Goal: Task Accomplishment & Management: Manage account settings

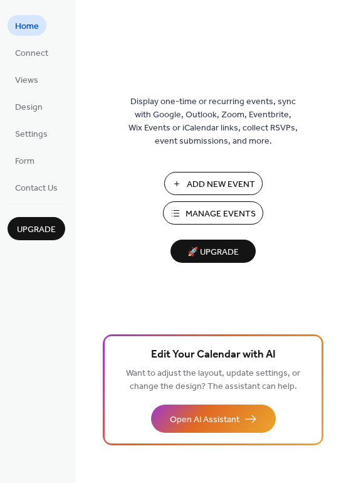
click at [215, 185] on span "Add New Event" at bounding box center [221, 184] width 68 height 13
click at [217, 209] on span "Manage Events" at bounding box center [220, 213] width 70 height 13
click at [36, 55] on span "Connect" at bounding box center [31, 53] width 33 height 13
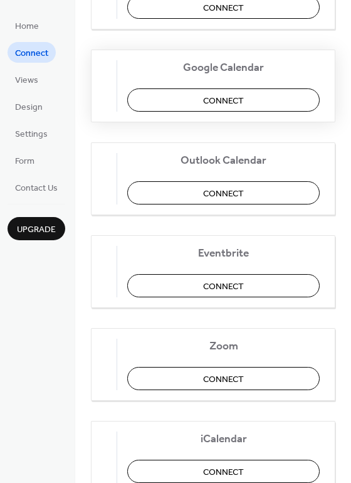
scroll to position [261, 0]
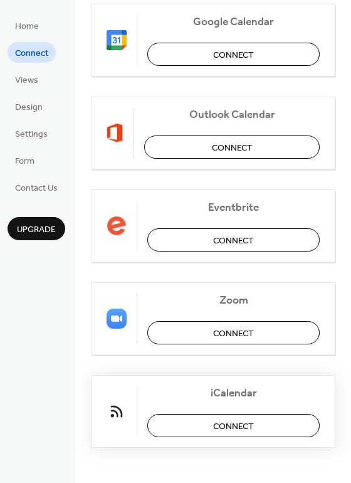
click at [209, 420] on button "Connect" at bounding box center [233, 425] width 172 height 23
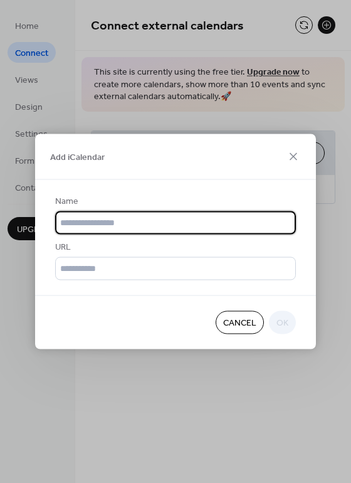
click at [160, 226] on input "text" at bounding box center [175, 222] width 241 height 23
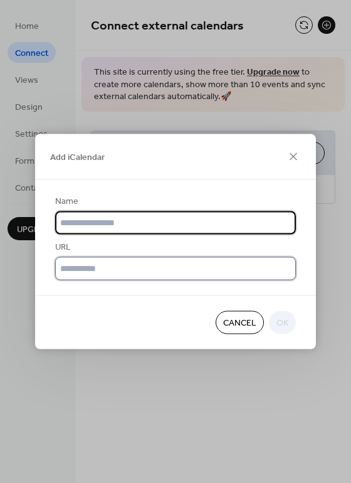
click at [108, 268] on input "text" at bounding box center [175, 268] width 241 height 23
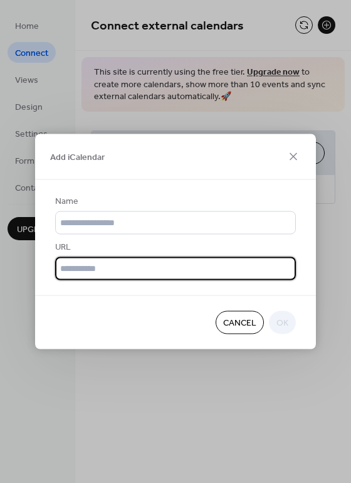
paste input "**********"
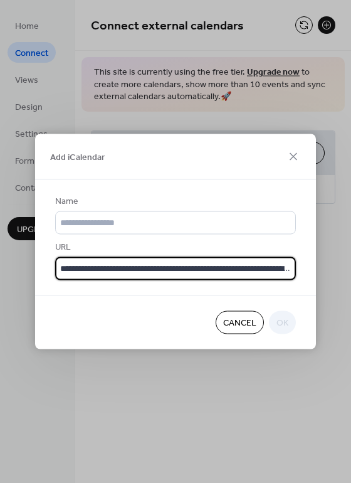
scroll to position [0, 845]
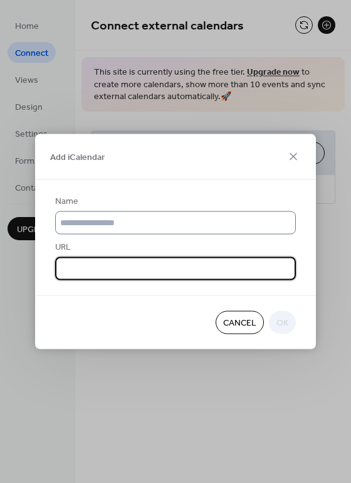
type input "**********"
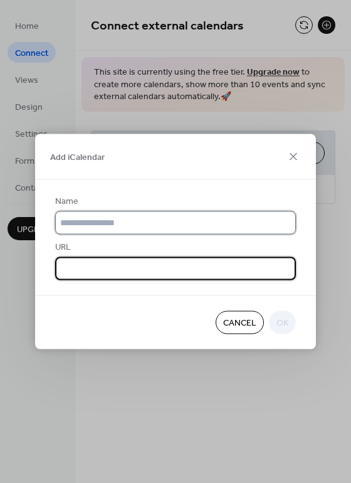
scroll to position [0, 0]
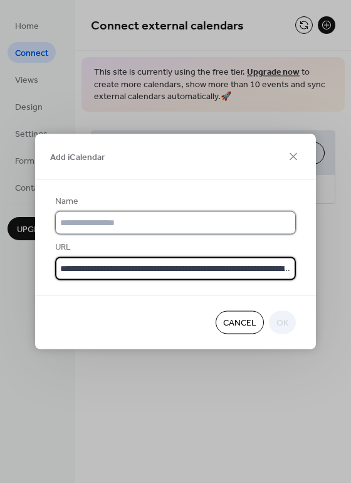
click at [84, 217] on input "text" at bounding box center [175, 222] width 241 height 23
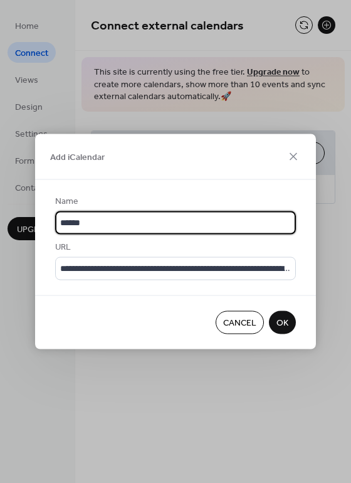
type input "******"
click at [266, 333] on div "Cancel OK" at bounding box center [175, 322] width 281 height 54
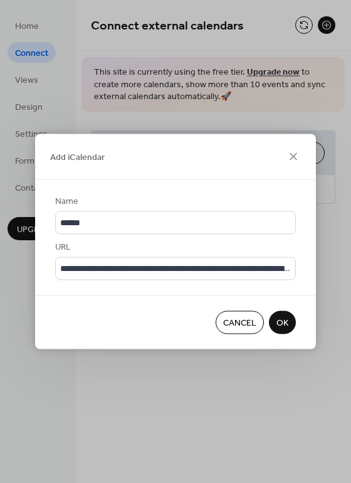
click at [274, 327] on button "OK" at bounding box center [282, 322] width 27 height 23
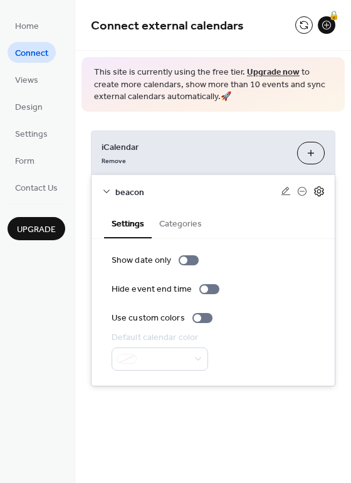
click at [320, 188] on icon at bounding box center [318, 191] width 9 height 10
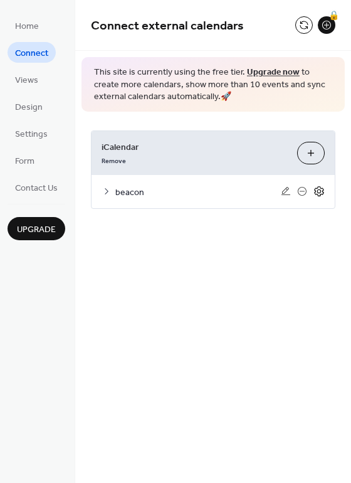
click at [320, 188] on icon at bounding box center [318, 191] width 9 height 10
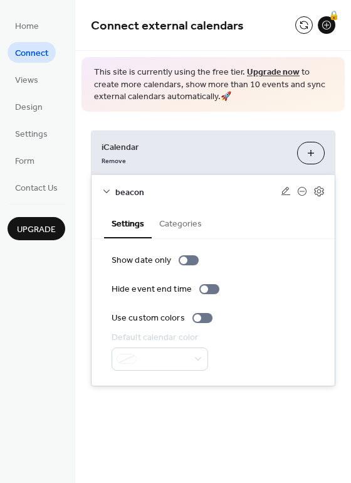
click at [311, 148] on button "Add iCalendar" at bounding box center [311, 153] width 28 height 23
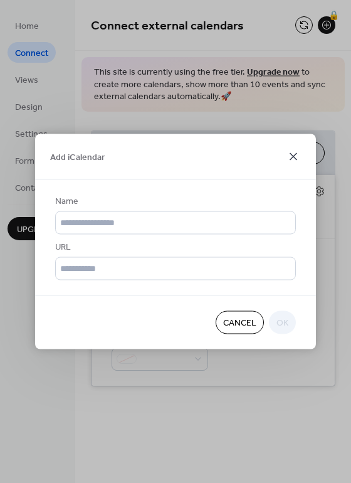
click at [288, 155] on icon at bounding box center [293, 156] width 15 height 15
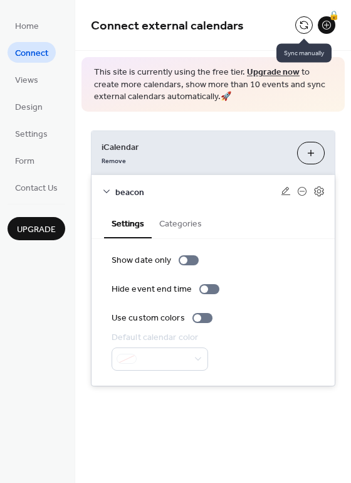
click at [305, 27] on button at bounding box center [304, 25] width 18 height 18
drag, startPoint x: 348, startPoint y: 32, endPoint x: 344, endPoint y: 13, distance: 19.9
click at [344, 13] on div "Connect external calendars 🔒" at bounding box center [213, 25] width 276 height 51
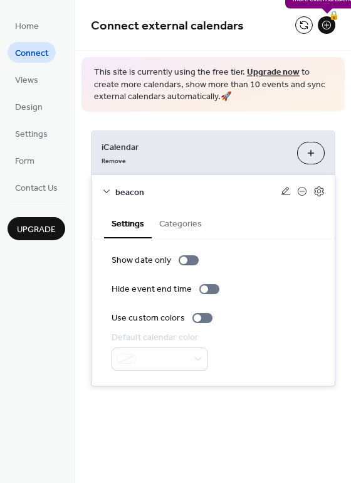
click at [329, 24] on div "🔒" at bounding box center [327, 25] width 18 height 18
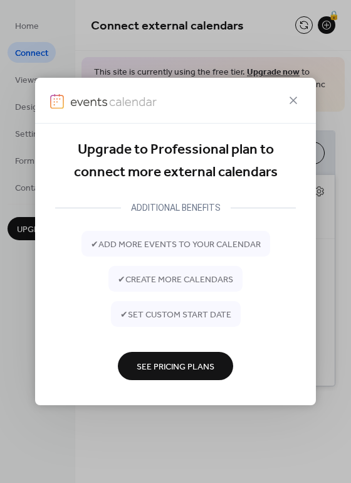
click at [188, 363] on span "See Pricing Plans" at bounding box center [176, 366] width 78 height 13
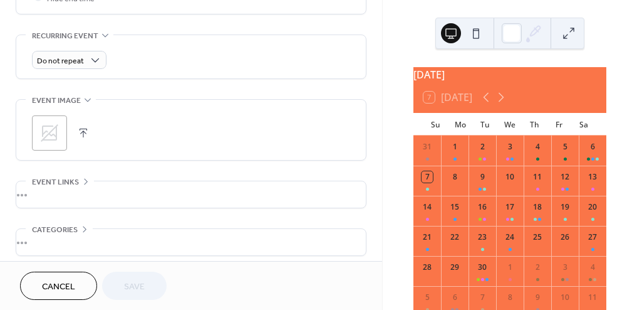
scroll to position [635, 0]
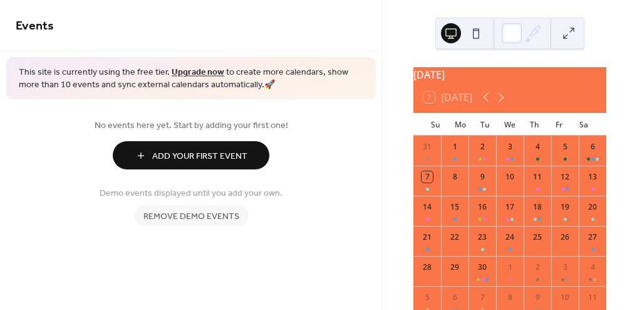
click at [320, 143] on link "Add Your First Event" at bounding box center [191, 155] width 351 height 28
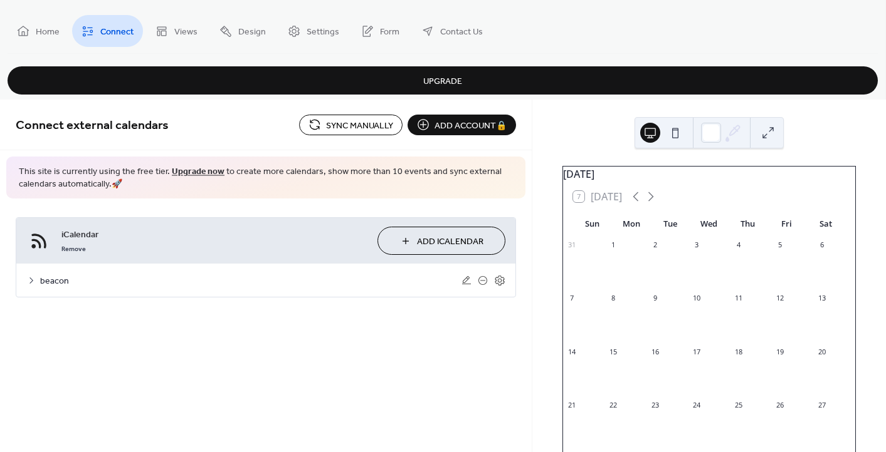
click at [33, 280] on icon at bounding box center [31, 281] width 4 height 6
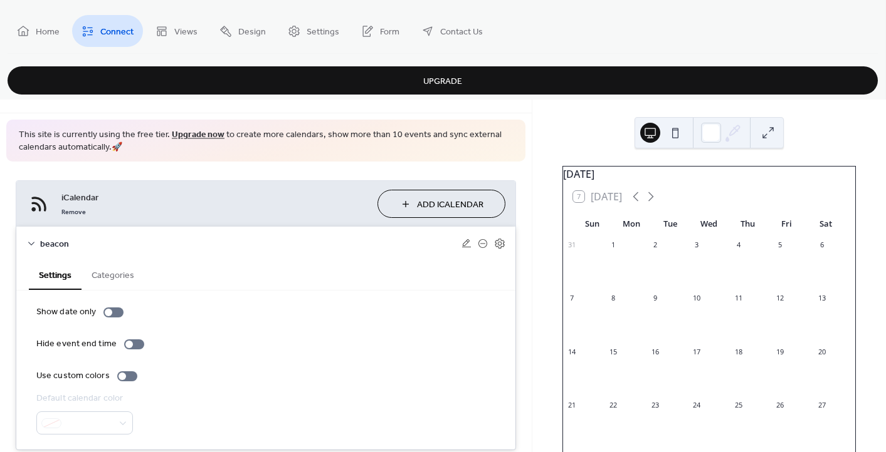
scroll to position [73, 0]
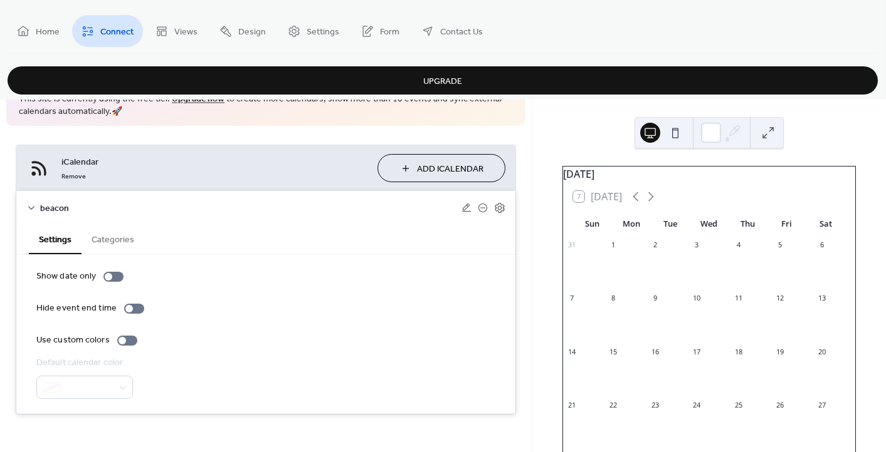
click at [100, 241] on button "Categories" at bounding box center [112, 238] width 63 height 29
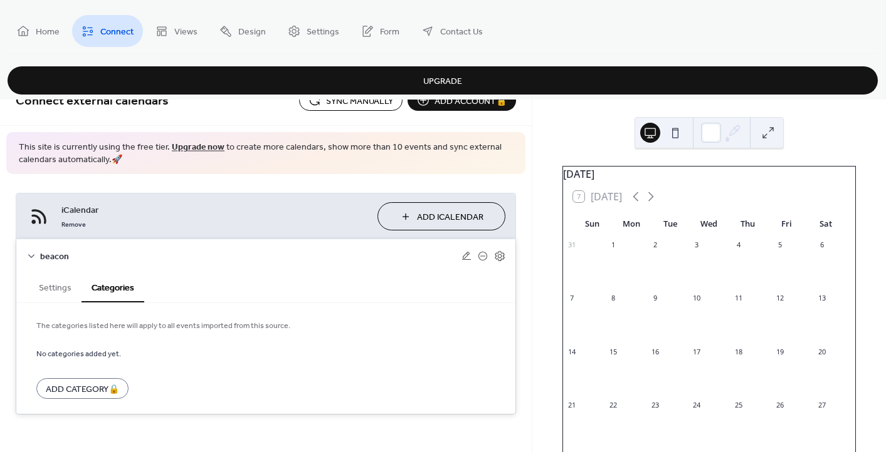
click at [56, 290] on button "Settings" at bounding box center [55, 287] width 53 height 29
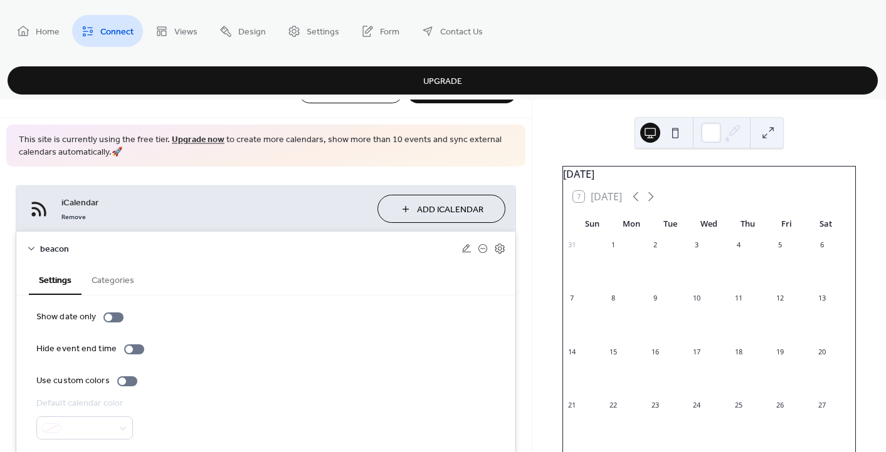
scroll to position [73, 0]
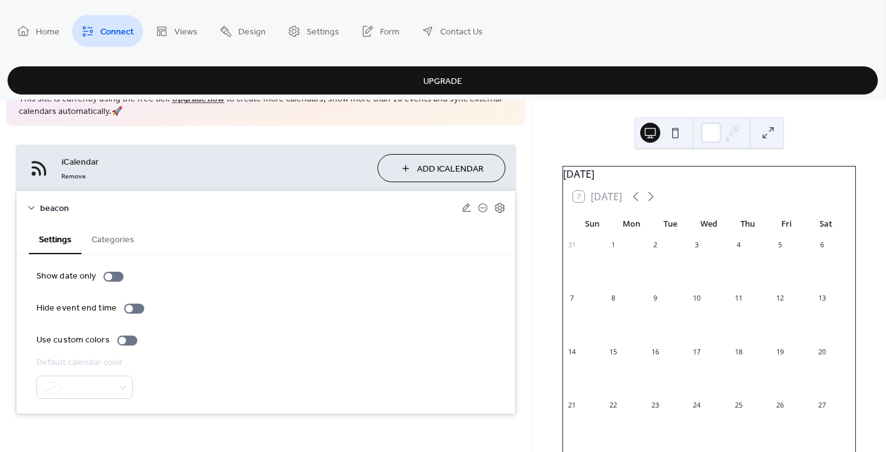
click at [93, 393] on div at bounding box center [84, 387] width 97 height 23
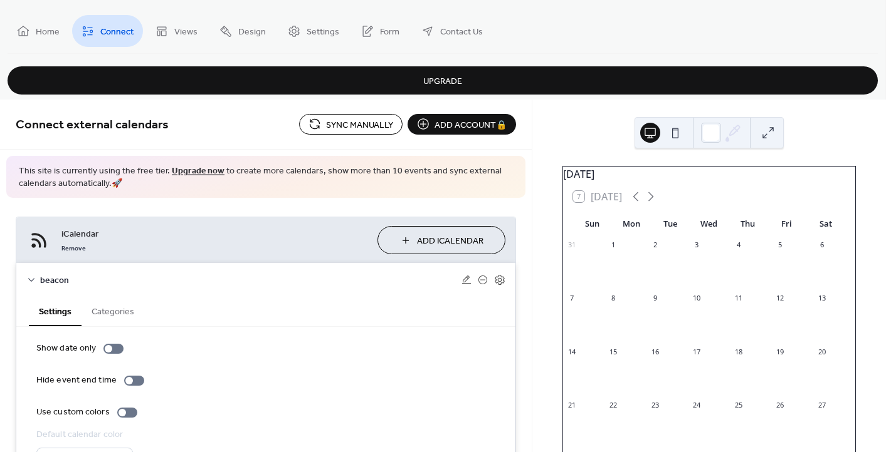
scroll to position [0, 0]
click at [350, 127] on span "Sync manually" at bounding box center [359, 125] width 67 height 13
click at [674, 133] on button at bounding box center [675, 133] width 20 height 20
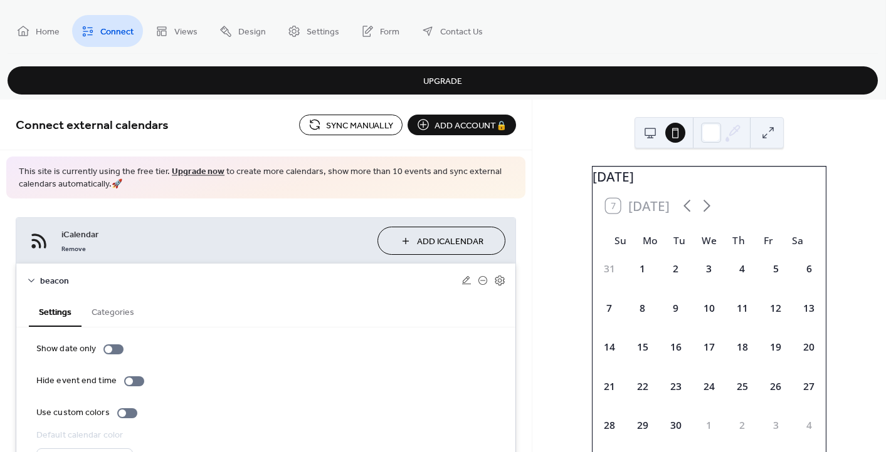
click at [638, 130] on div at bounding box center [708, 132] width 149 height 31
click at [650, 129] on button at bounding box center [650, 133] width 20 height 20
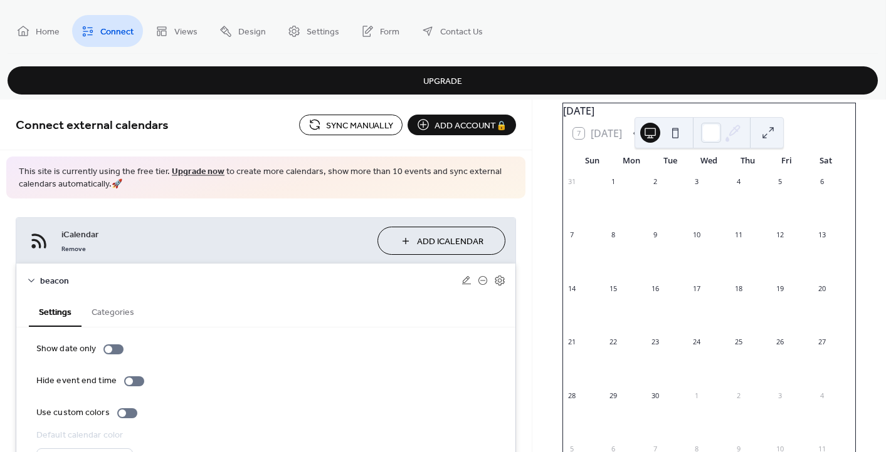
scroll to position [58, 0]
click at [617, 246] on div "8" at bounding box center [612, 240] width 9 height 9
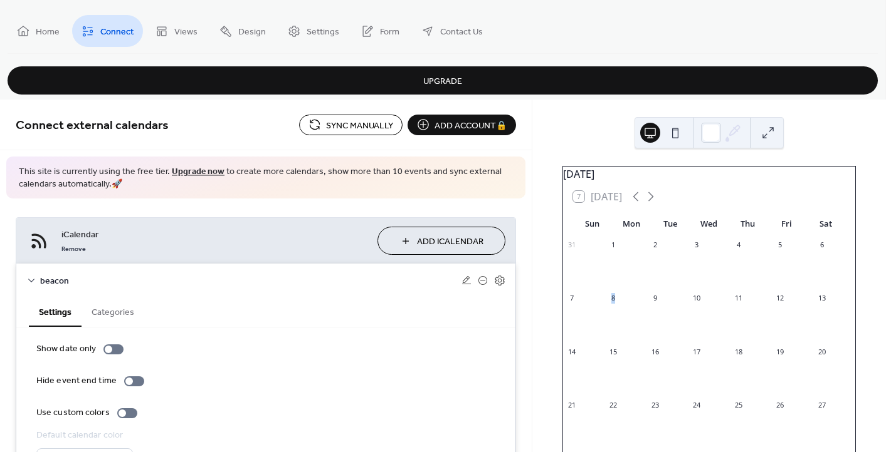
scroll to position [0, 0]
click at [589, 198] on div "7 Today" at bounding box center [597, 196] width 49 height 11
click at [170, 27] on link "Views" at bounding box center [176, 31] width 61 height 32
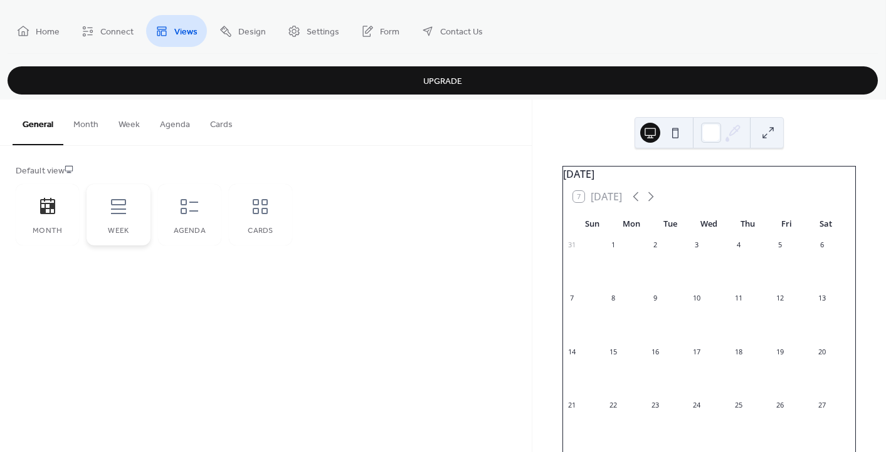
click at [123, 219] on div "Week" at bounding box center [117, 214] width 63 height 61
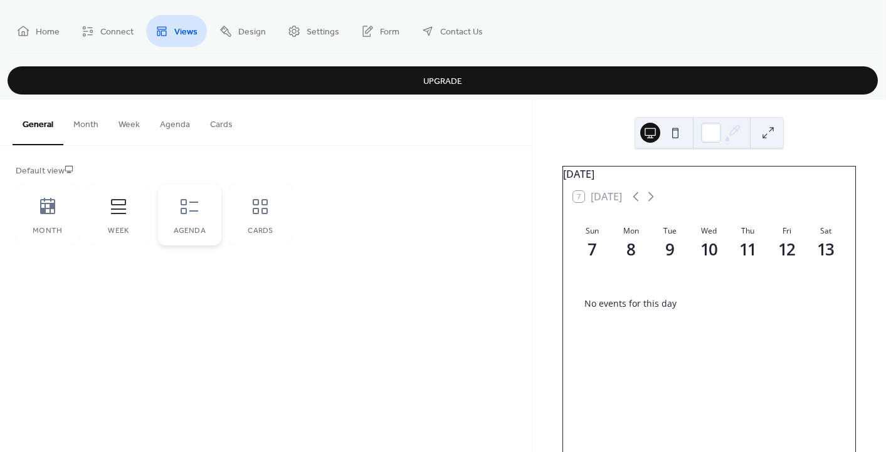
click at [162, 215] on div "Agenda" at bounding box center [189, 214] width 63 height 61
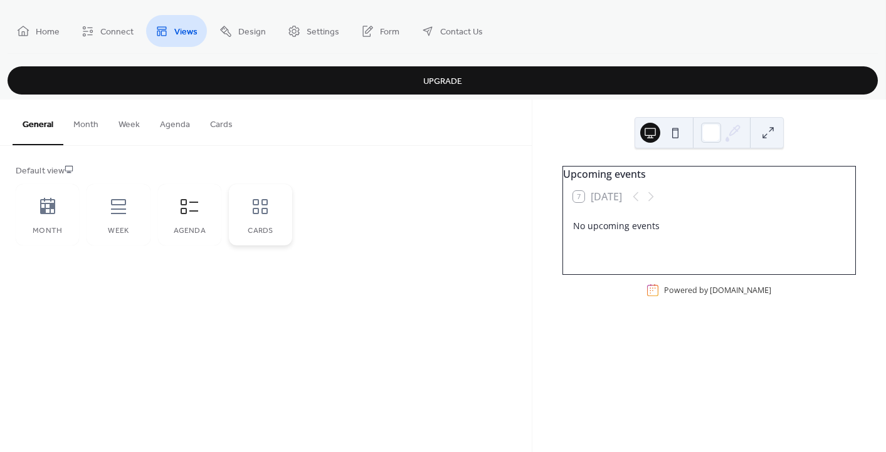
click at [280, 219] on div "Cards" at bounding box center [260, 214] width 63 height 61
click at [195, 222] on div "Agenda" at bounding box center [189, 214] width 63 height 61
click at [129, 224] on div "Week" at bounding box center [117, 214] width 63 height 61
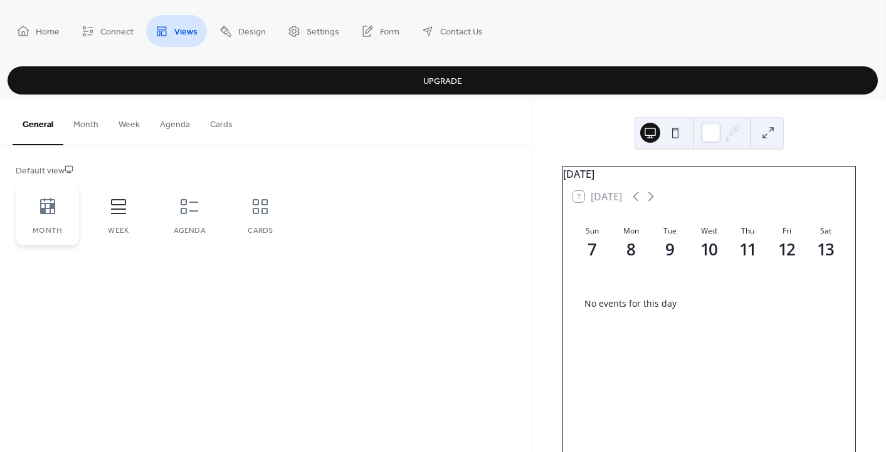
click at [61, 222] on div "Month" at bounding box center [47, 214] width 63 height 61
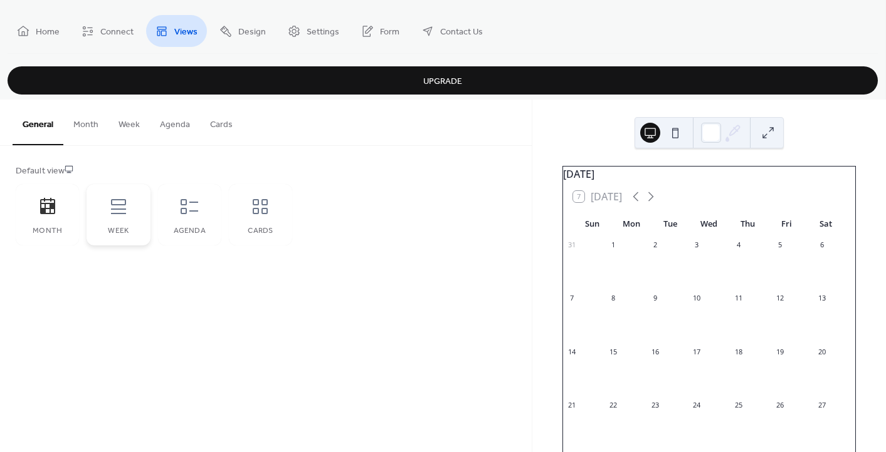
click at [93, 216] on div "Week" at bounding box center [117, 214] width 63 height 61
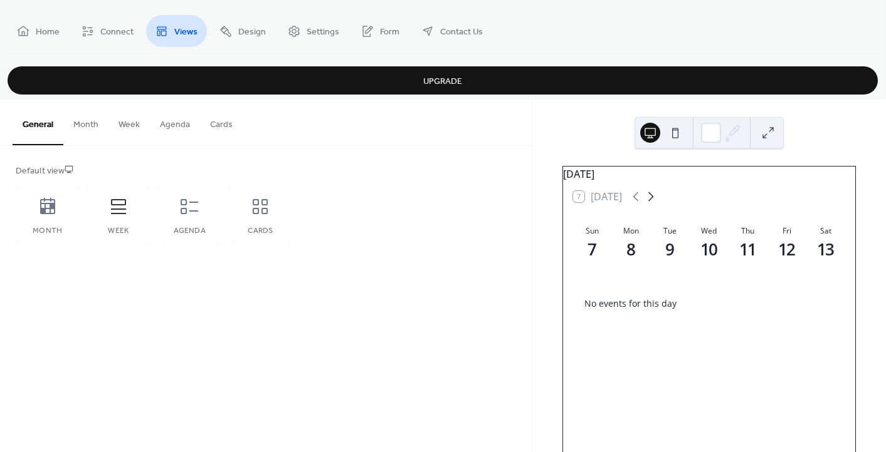
click at [651, 200] on icon at bounding box center [650, 196] width 15 height 15
click at [640, 202] on icon at bounding box center [635, 196] width 15 height 15
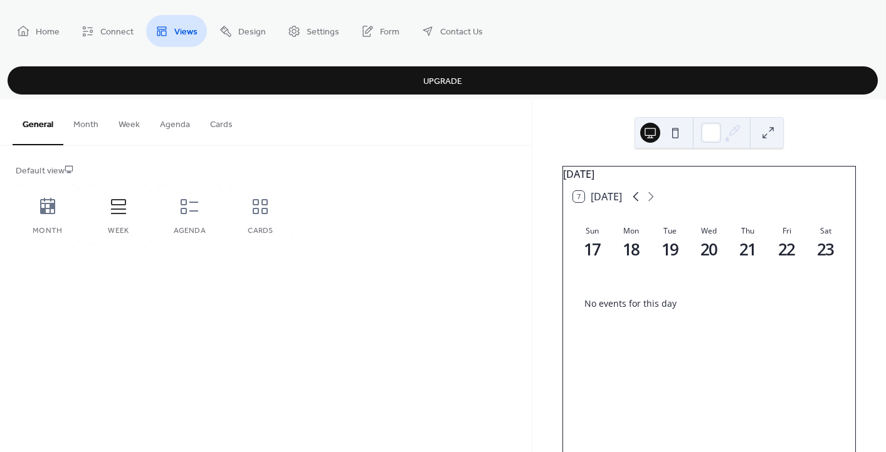
click at [640, 202] on icon at bounding box center [635, 196] width 15 height 15
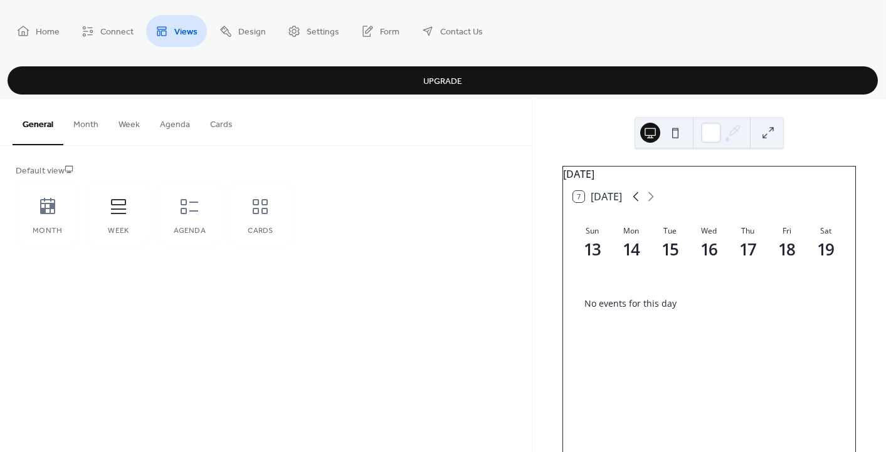
click at [640, 202] on icon at bounding box center [635, 196] width 15 height 15
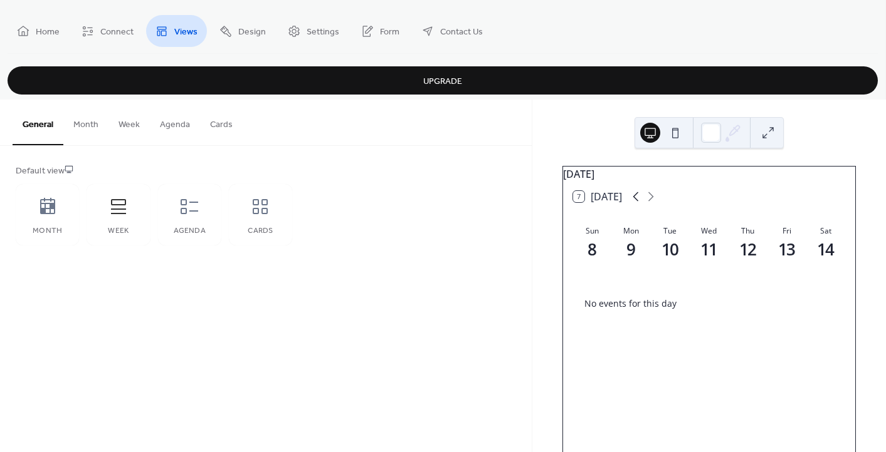
click at [640, 202] on icon at bounding box center [635, 196] width 15 height 15
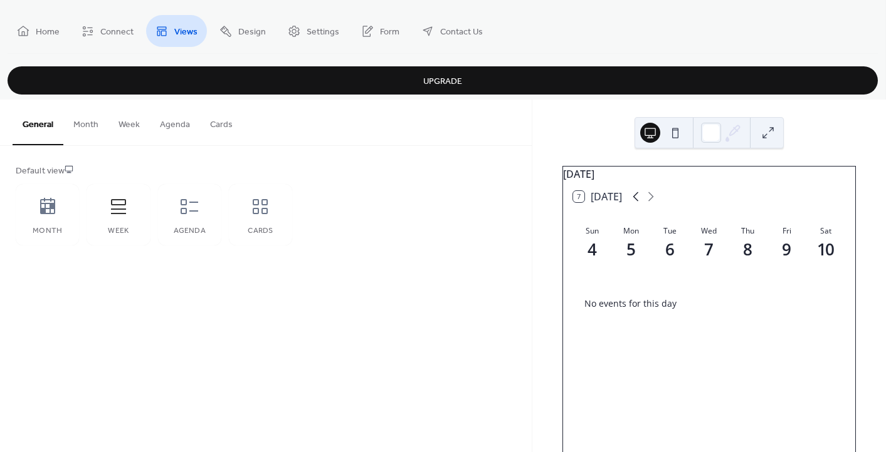
click at [640, 202] on icon at bounding box center [635, 196] width 15 height 15
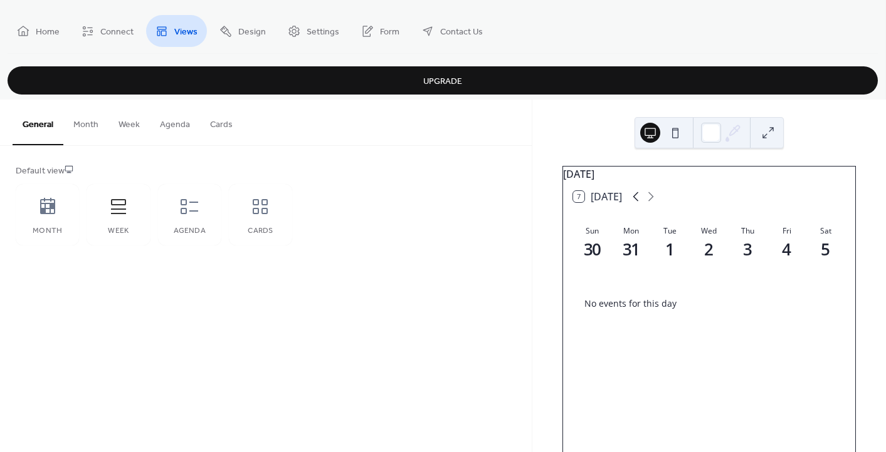
click at [640, 202] on icon at bounding box center [635, 196] width 15 height 15
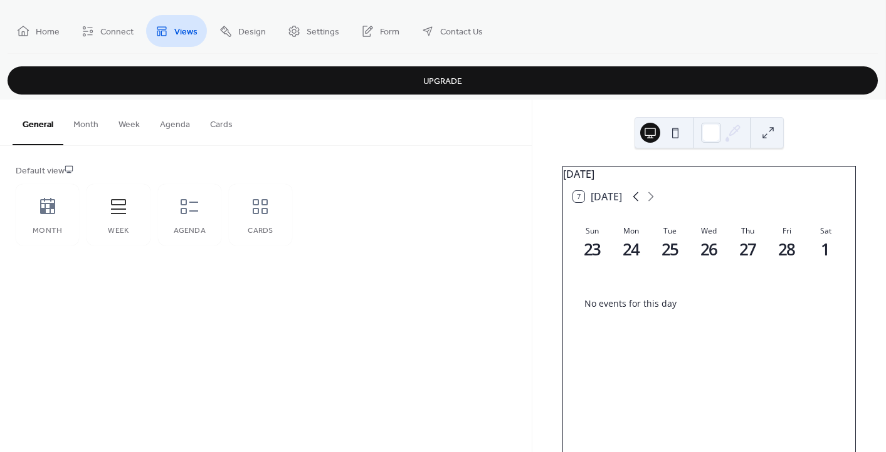
click at [640, 202] on icon at bounding box center [635, 196] width 15 height 15
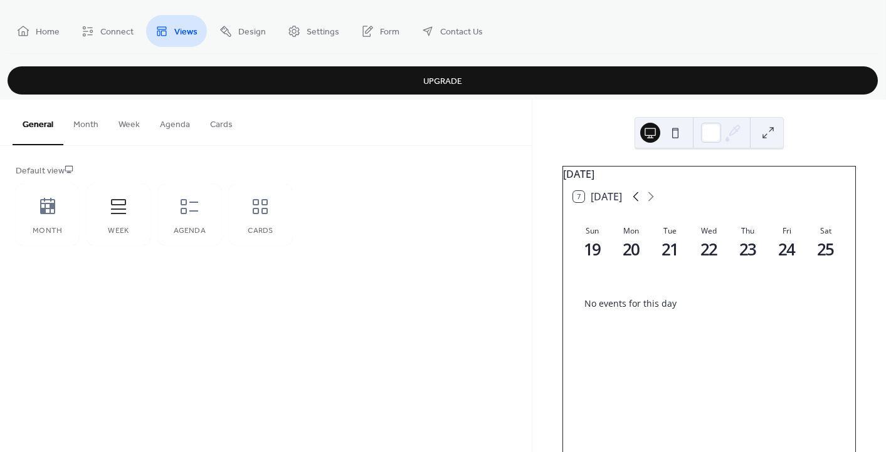
click at [640, 202] on icon at bounding box center [635, 196] width 15 height 15
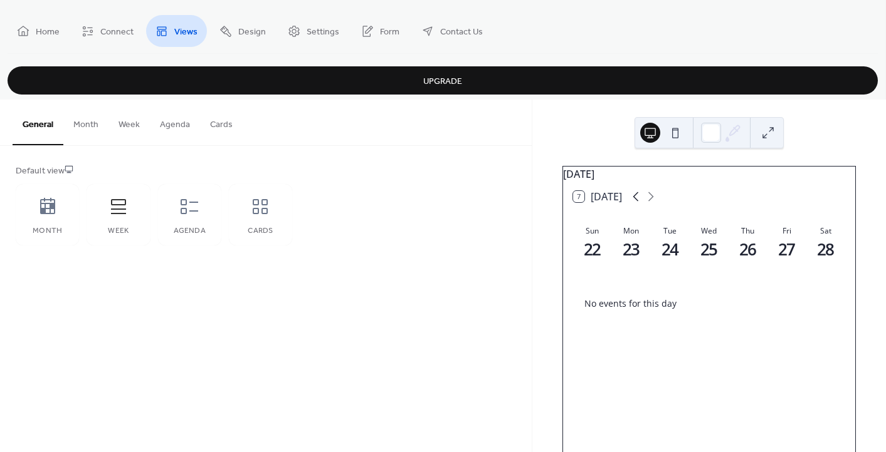
click at [640, 202] on icon at bounding box center [635, 196] width 15 height 15
click at [637, 202] on icon at bounding box center [635, 196] width 15 height 15
click at [505, 239] on div "Default view Month Week Agenda Cards" at bounding box center [266, 205] width 500 height 81
